Goal: Task Accomplishment & Management: Manage account settings

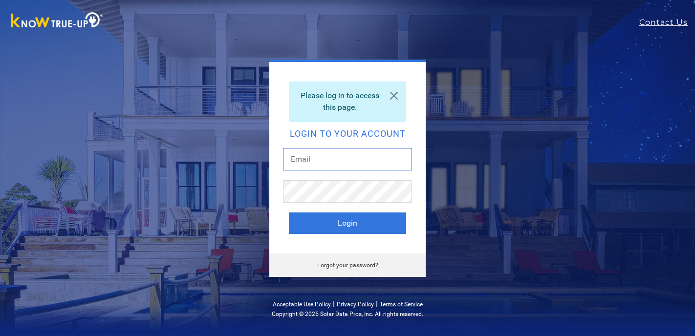
click at [317, 156] on input "text" at bounding box center [347, 159] width 129 height 22
type input "[EMAIL_ADDRESS][DOMAIN_NAME]"
click at [289, 213] on button "Login" at bounding box center [347, 224] width 117 height 22
click at [343, 265] on link "Forgot your password?" at bounding box center [347, 265] width 61 height 7
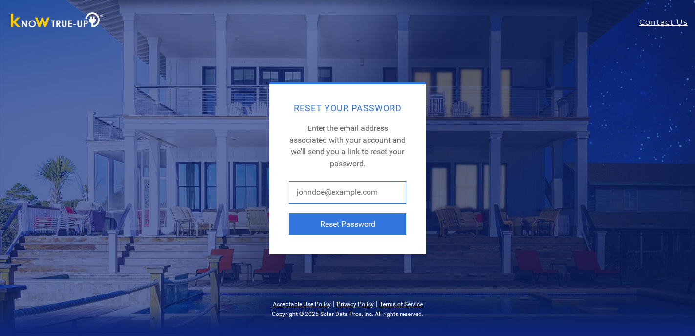
click at [329, 195] on input "text" at bounding box center [347, 192] width 117 height 22
type input "[EMAIL_ADDRESS][DOMAIN_NAME]"
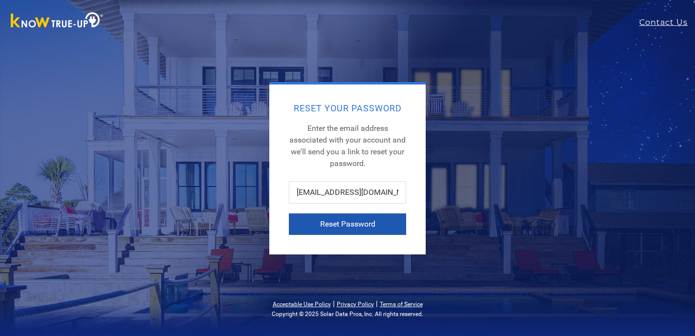
click at [341, 223] on button "Reset Password" at bounding box center [347, 225] width 117 height 22
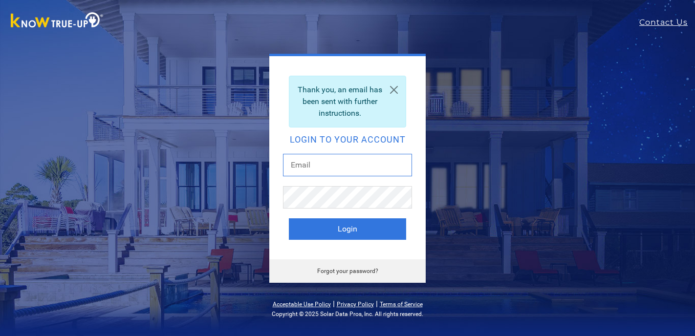
click at [318, 167] on input "text" at bounding box center [347, 165] width 129 height 22
type input "[EMAIL_ADDRESS][DOMAIN_NAME]"
click at [289, 218] on button "Login" at bounding box center [347, 229] width 117 height 22
